Goal: Task Accomplishment & Management: Manage account settings

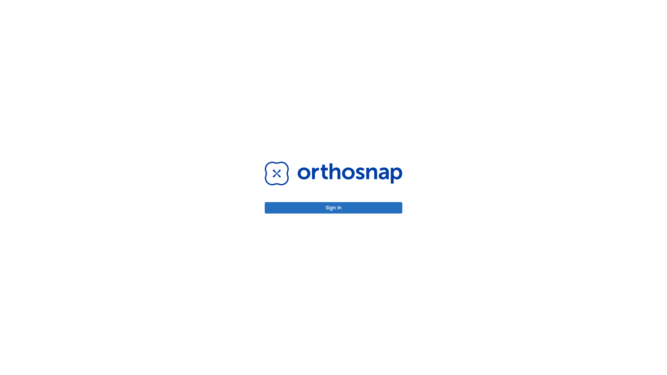
click at [333, 208] on button "Sign in" at bounding box center [334, 207] width 138 height 11
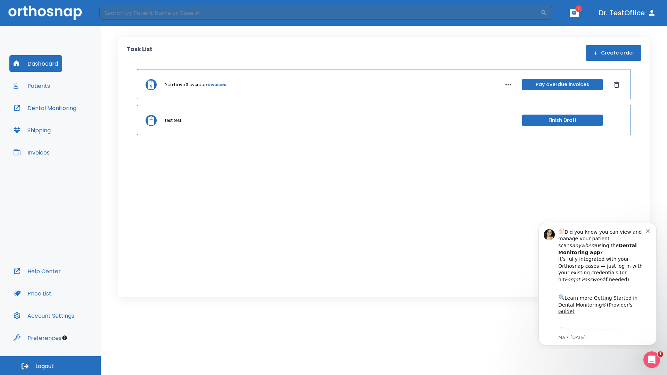
click at [50, 366] on span "Logout" at bounding box center [44, 367] width 18 height 8
